Goal: Find specific page/section: Find specific page/section

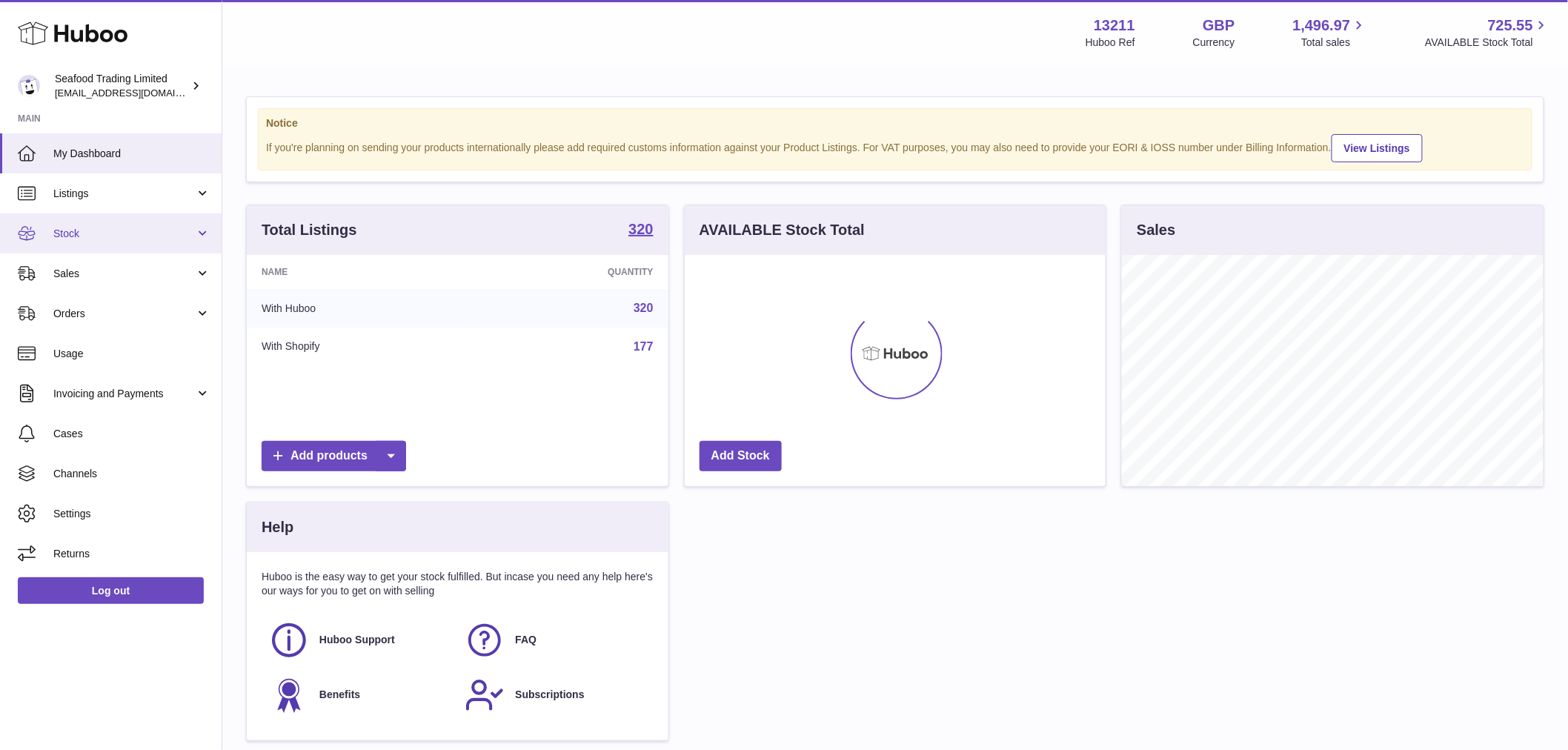
scroll to position [231, 421]
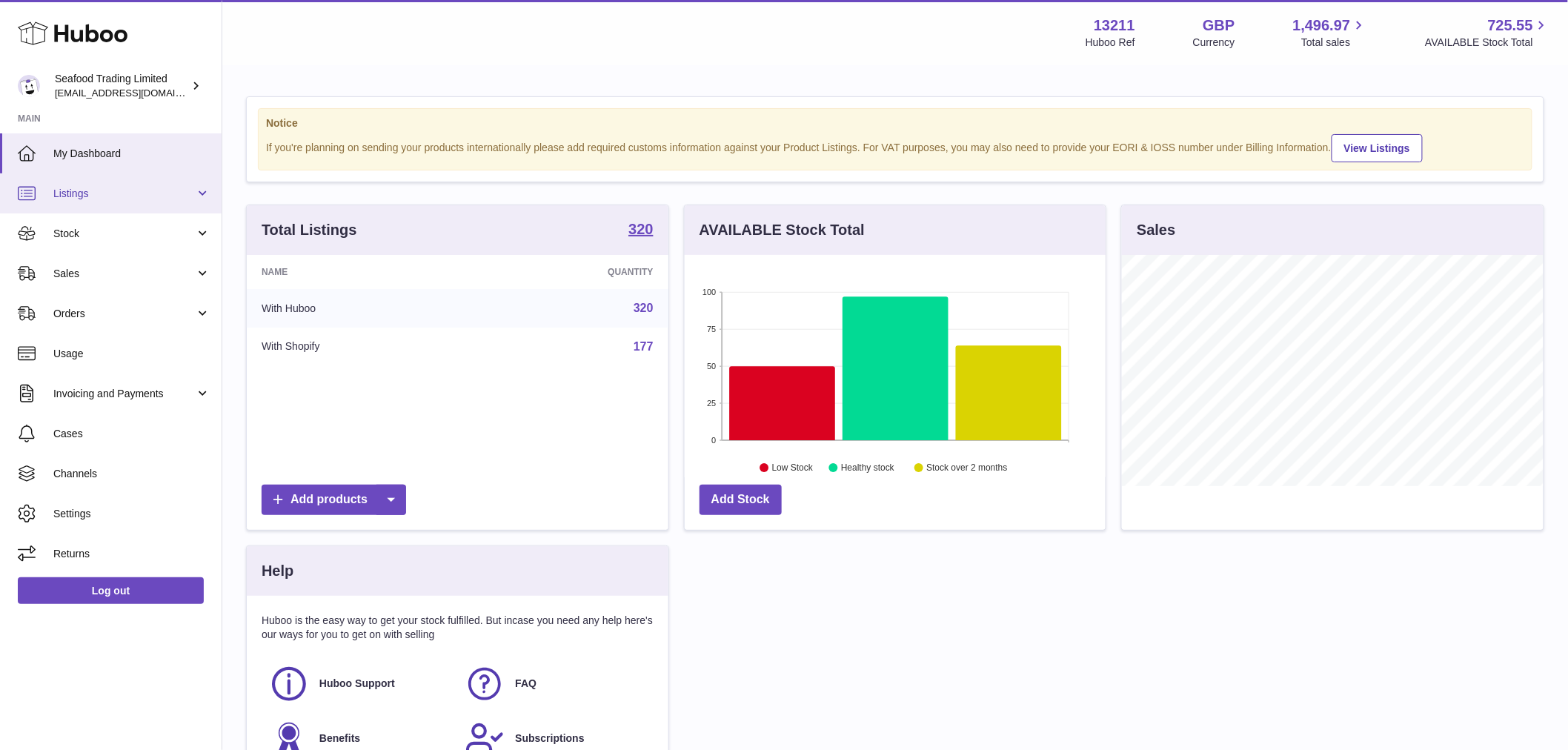
click at [119, 197] on span "Listings" at bounding box center [124, 193] width 142 height 14
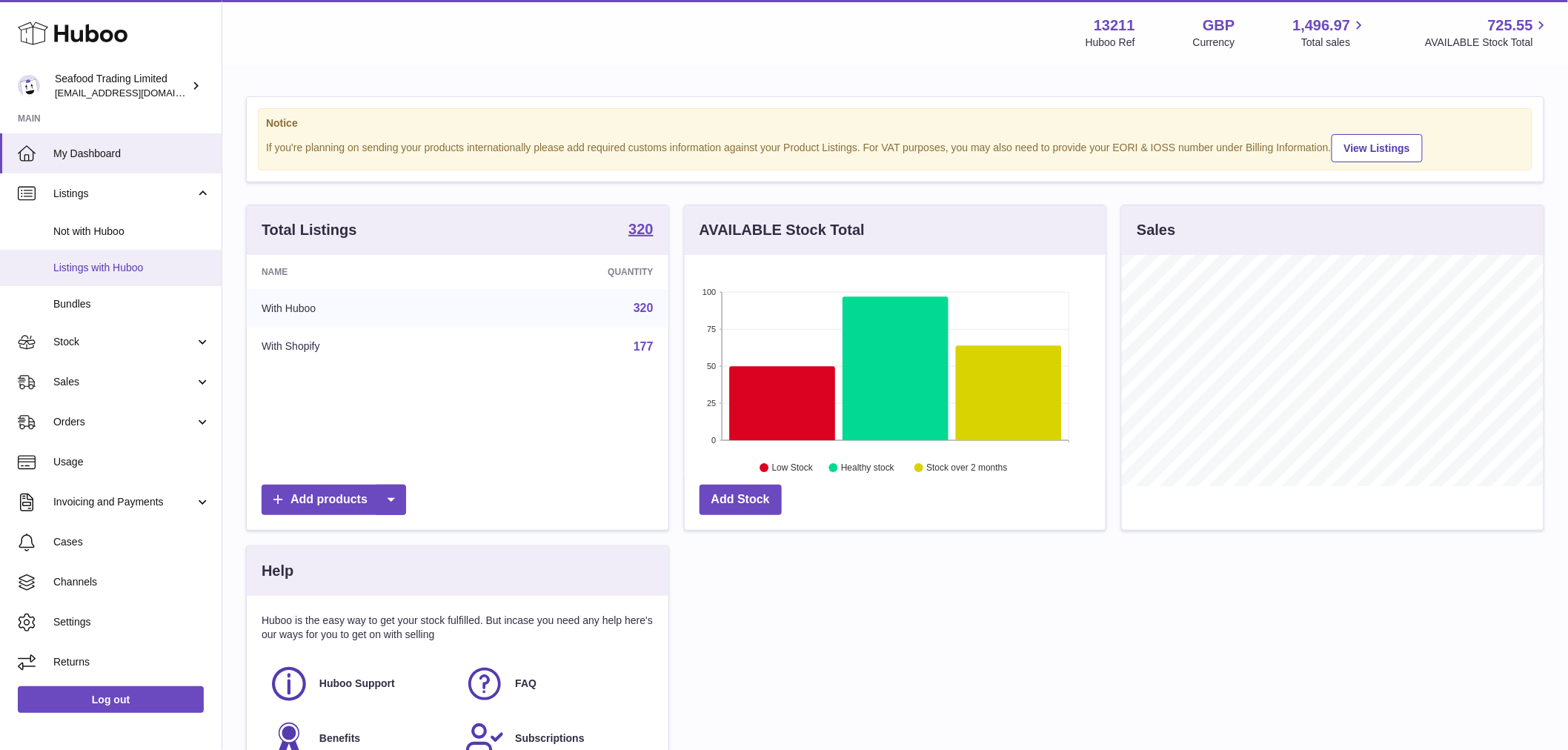
click at [150, 270] on span "Listings with Huboo" at bounding box center [131, 267] width 157 height 14
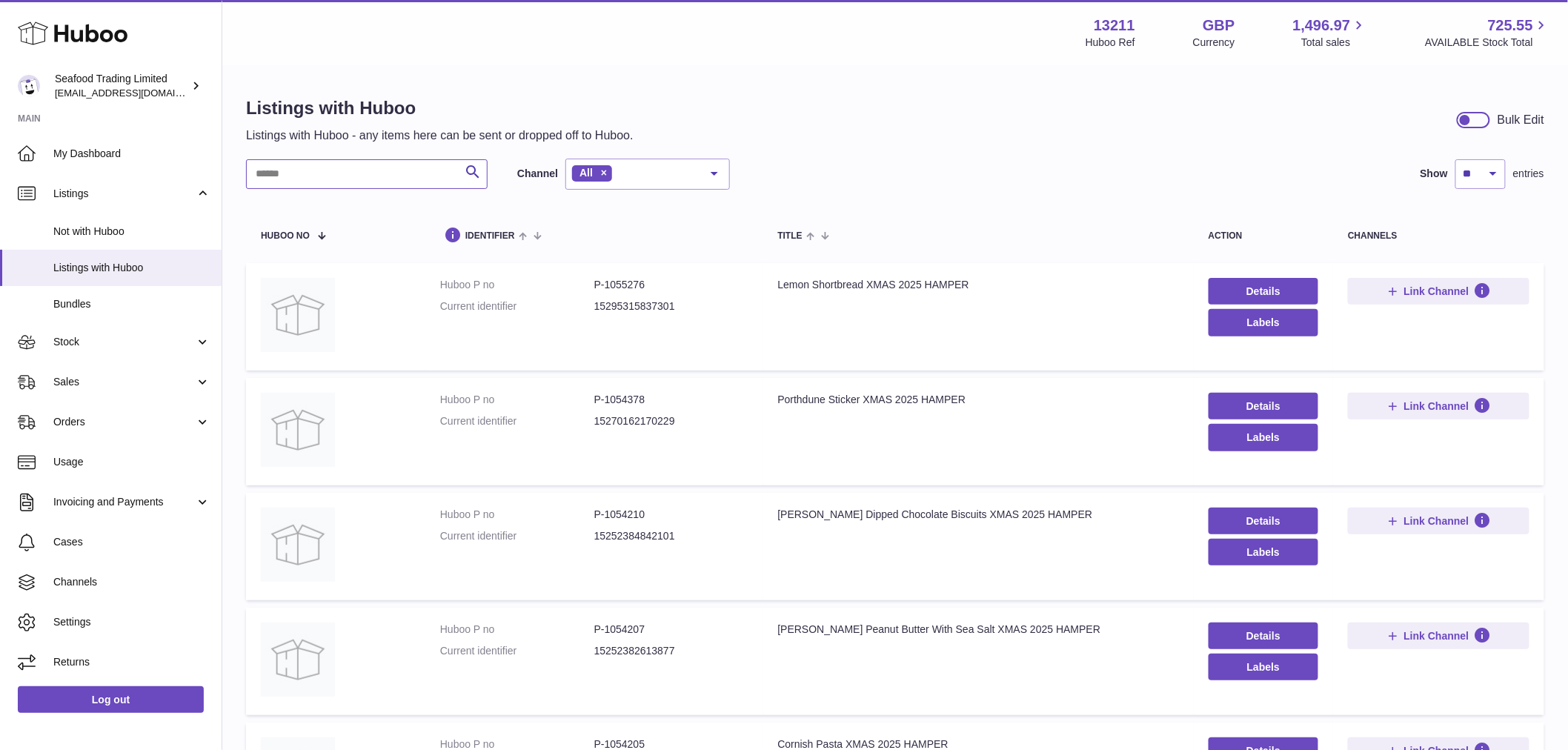
click at [299, 180] on input "text" at bounding box center [367, 174] width 242 height 30
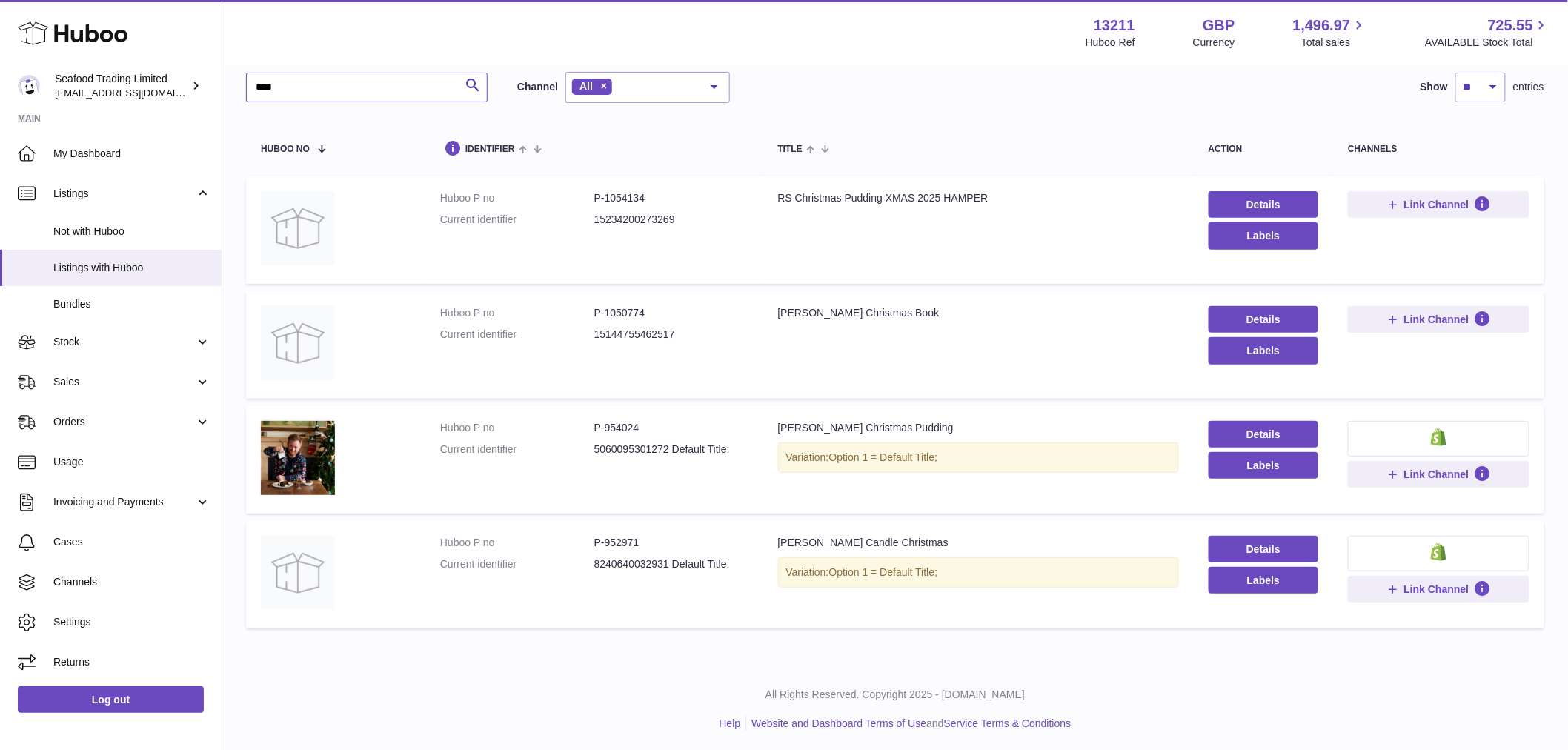
scroll to position [88, 0]
type input "****"
drag, startPoint x: 662, startPoint y: 424, endPoint x: 604, endPoint y: 424, distance: 58.0
click at [604, 424] on dd "P-954024" at bounding box center [670, 426] width 154 height 14
copy dd "954024"
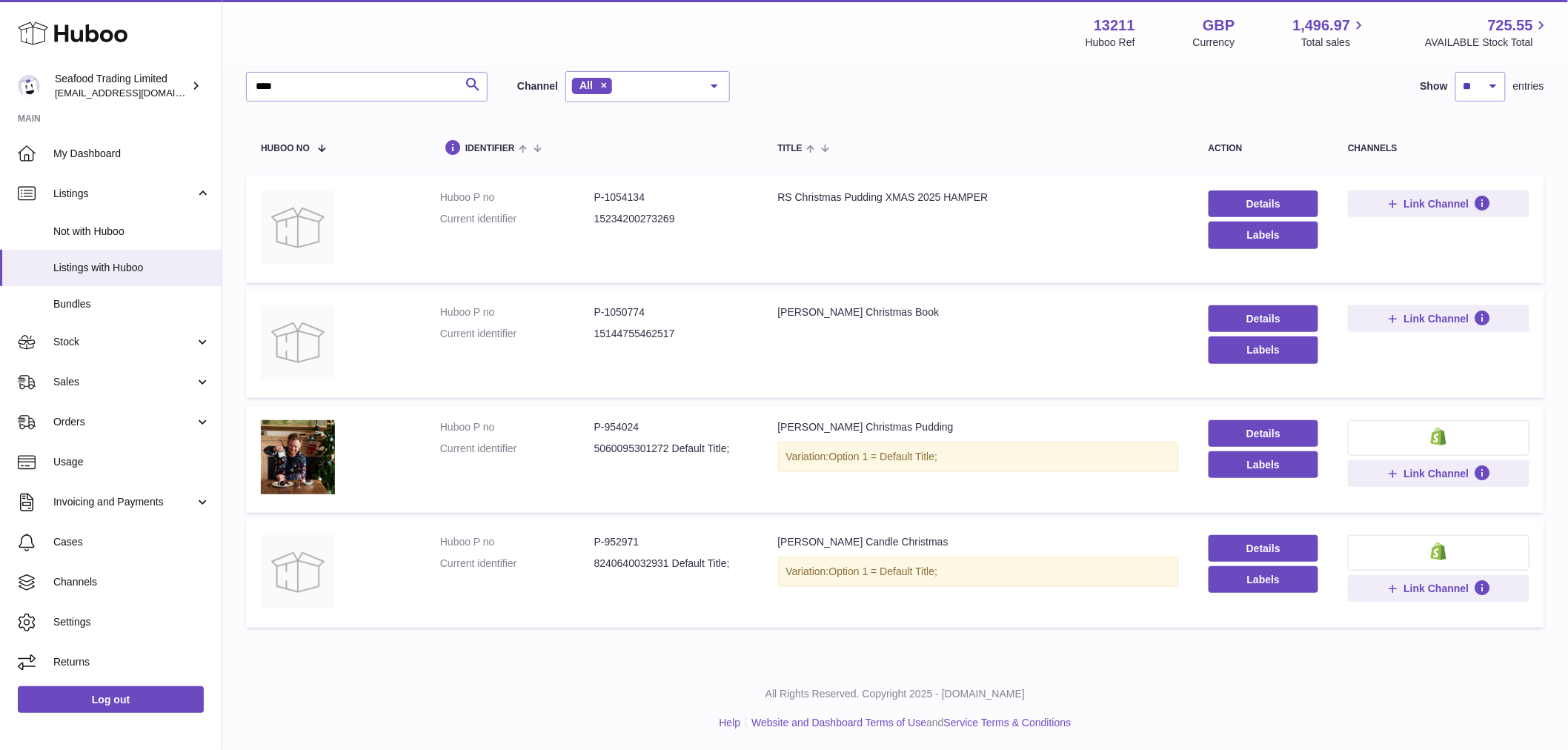
click at [833, 544] on div "Jill Stein Candle Christmas" at bounding box center [977, 541] width 400 height 14
click at [734, 510] on td "Huboo P no P-954024 Current identifier 5060095301272 Default Title;" at bounding box center [594, 458] width 338 height 107
